Goal: Information Seeking & Learning: Learn about a topic

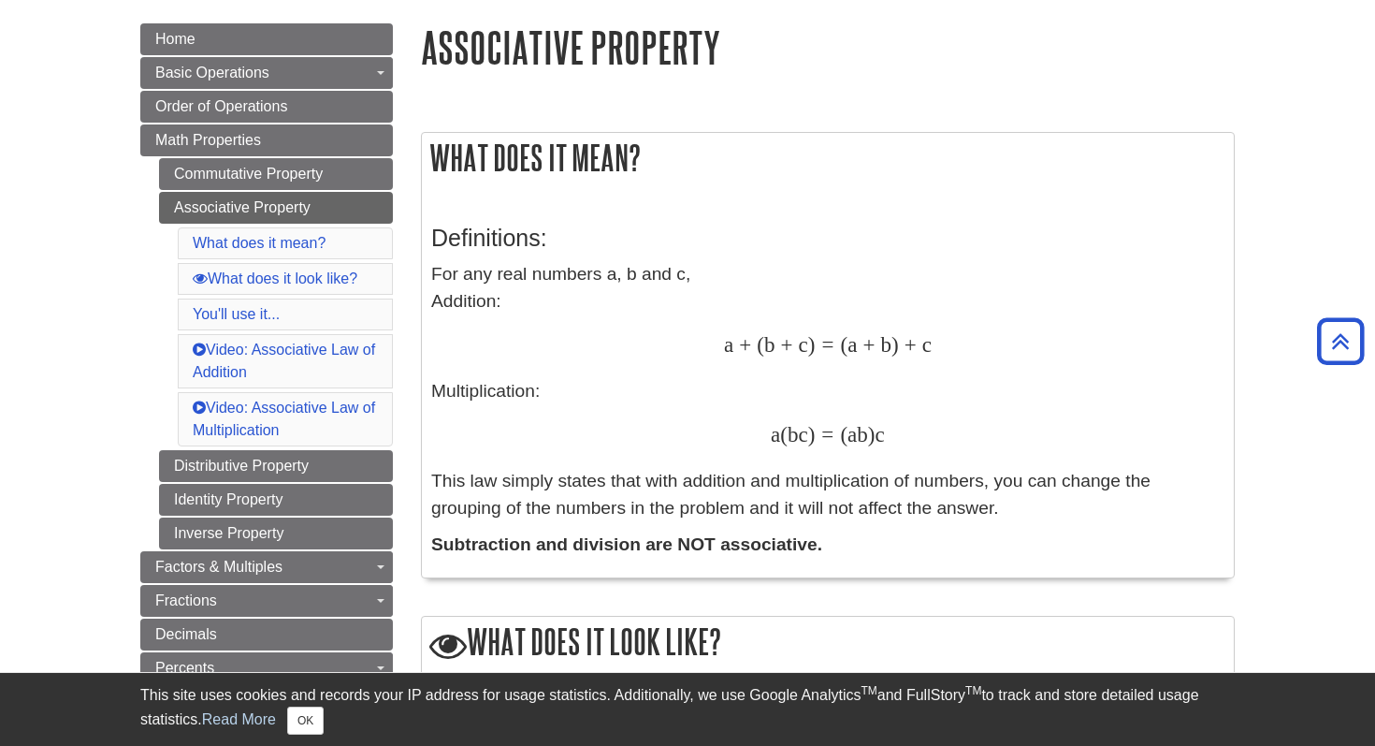
scroll to position [182, 0]
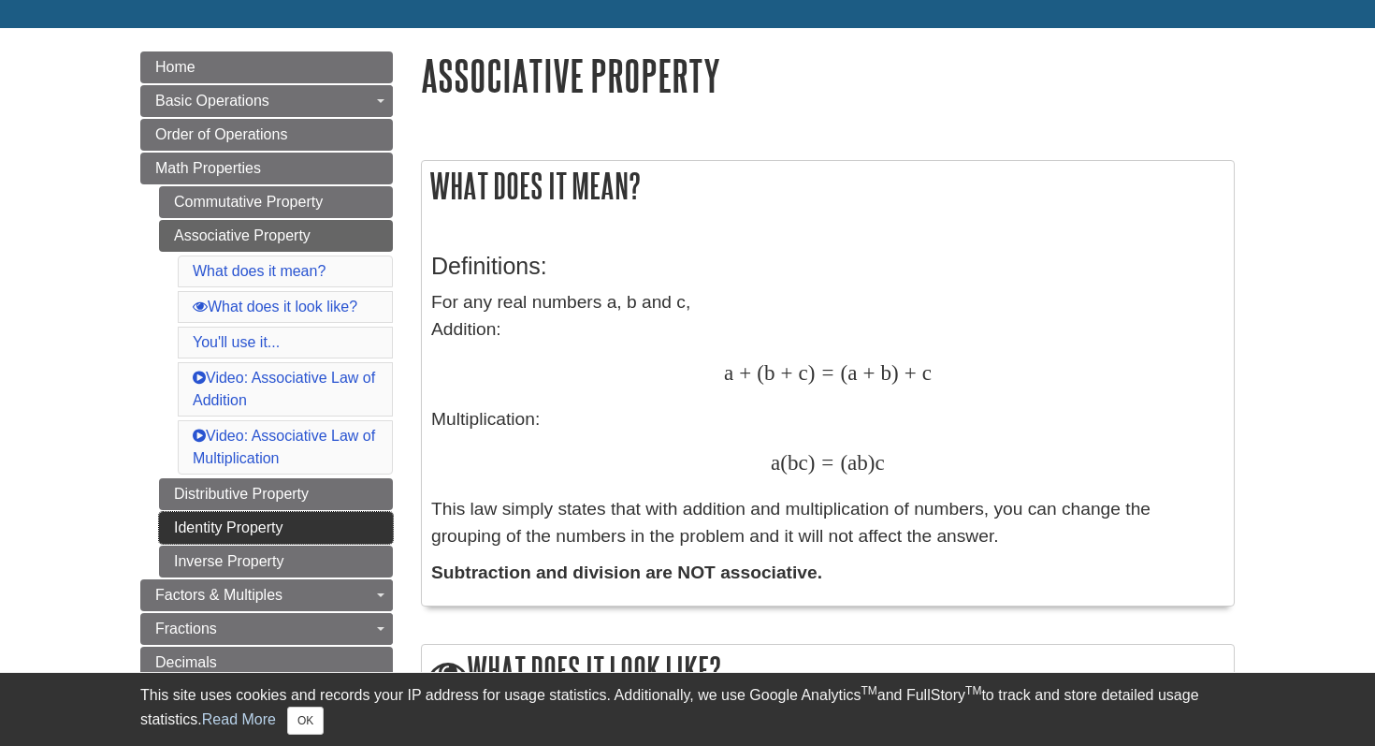
click at [339, 522] on link "Identity Property" at bounding box center [276, 528] width 234 height 32
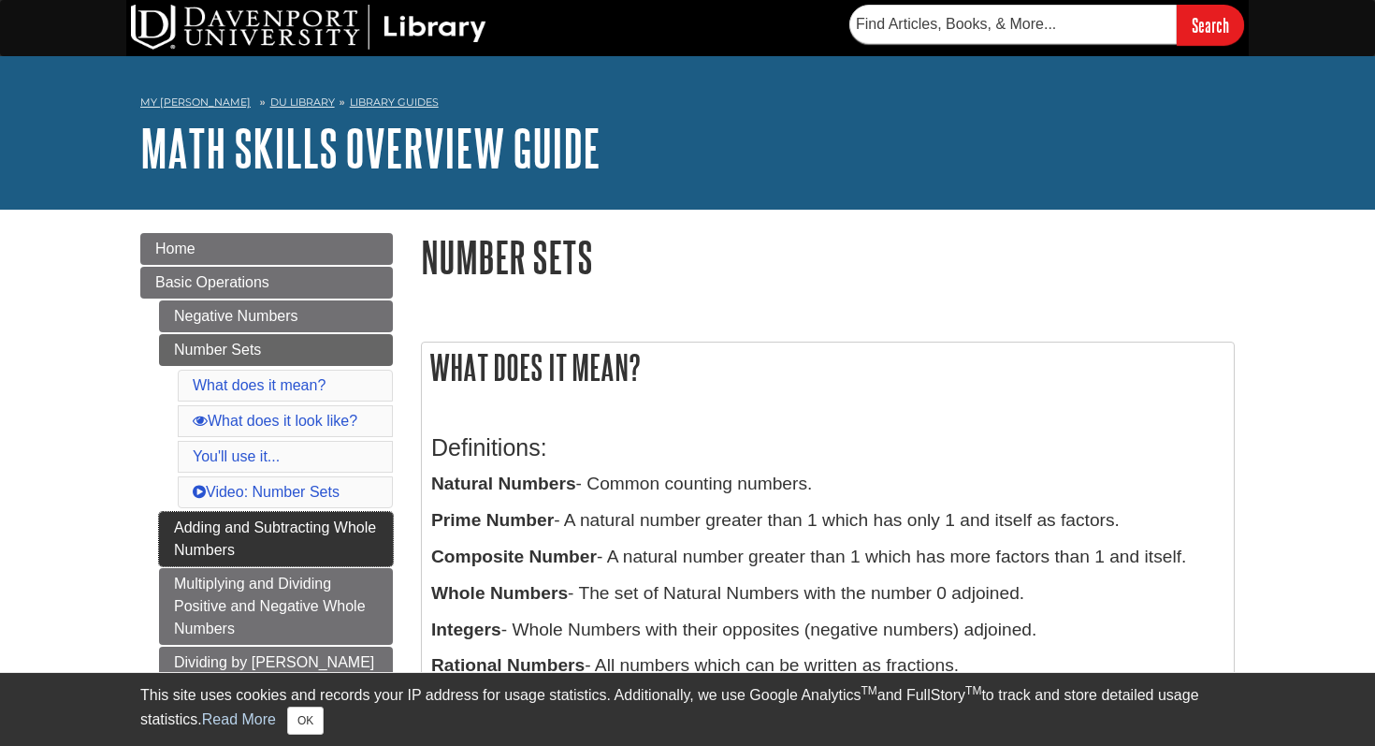
click at [283, 528] on link "Adding and Subtracting Whole Numbers" at bounding box center [276, 539] width 234 height 54
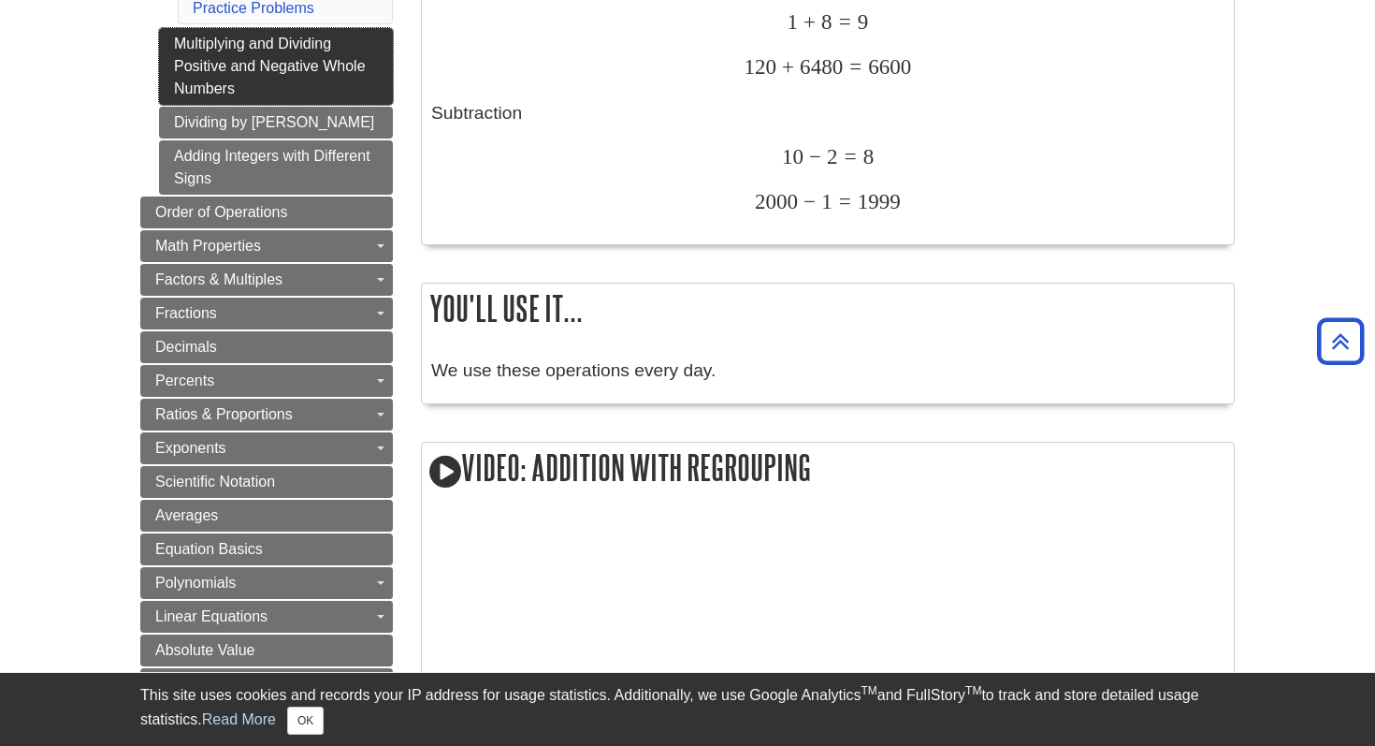
scroll to position [817, 0]
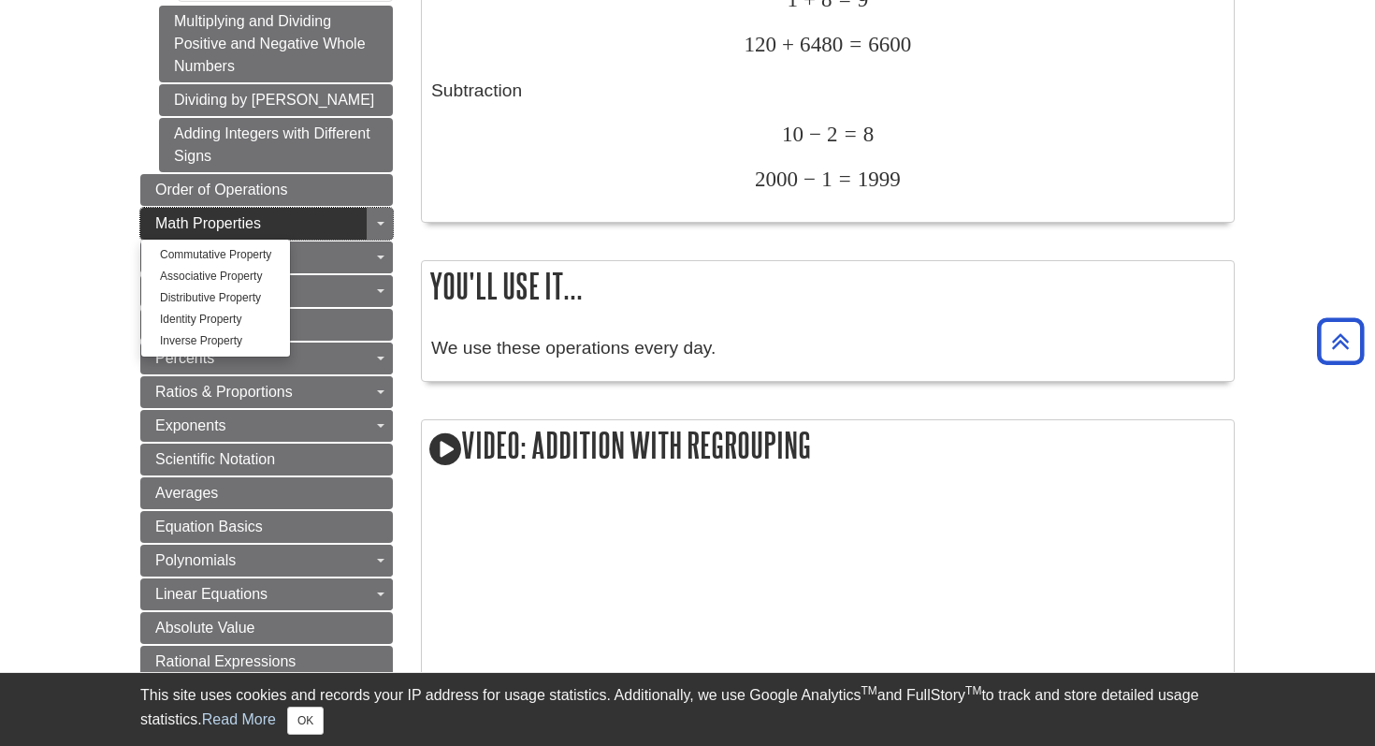
click at [301, 229] on link "Math Properties" at bounding box center [266, 224] width 253 height 32
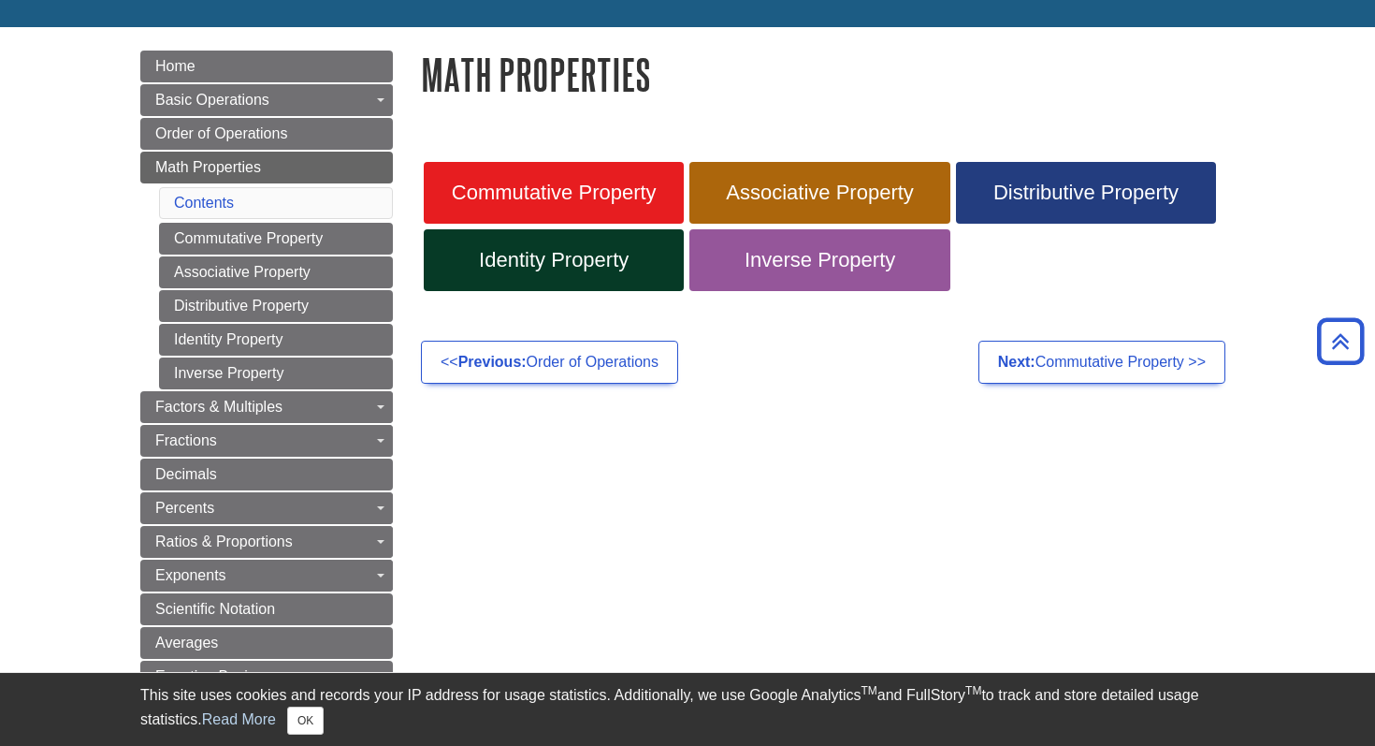
scroll to position [183, 0]
